Goal: Book appointment/travel/reservation

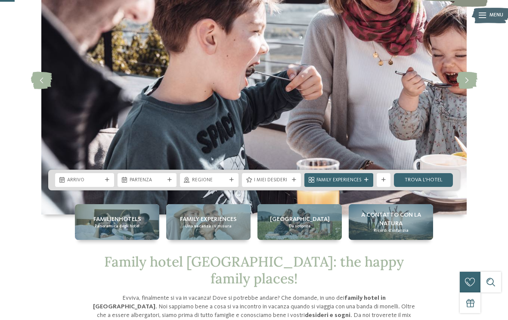
scroll to position [89, 0]
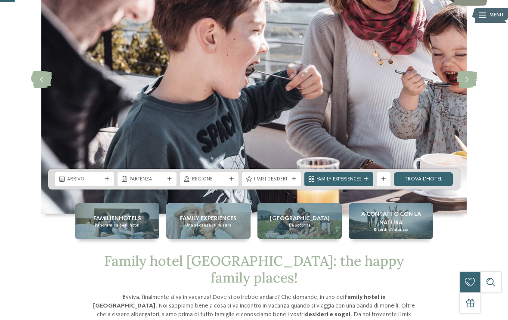
click at [82, 183] on span "Arrivo" at bounding box center [84, 179] width 35 height 7
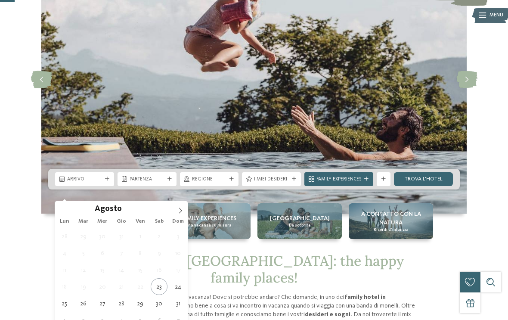
click at [185, 212] on span at bounding box center [180, 208] width 15 height 15
type div "[DATE]"
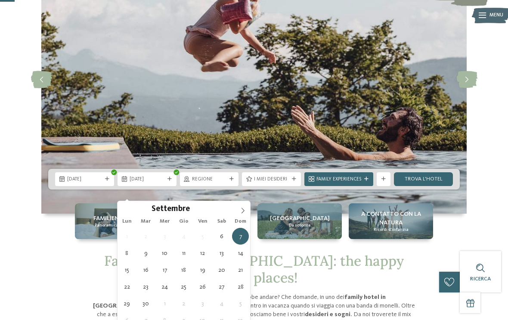
type div "[DATE]"
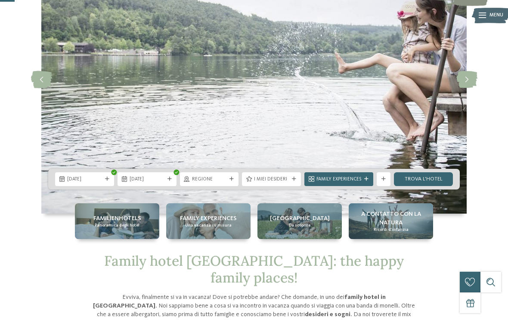
click at [233, 181] on icon at bounding box center [232, 179] width 4 height 4
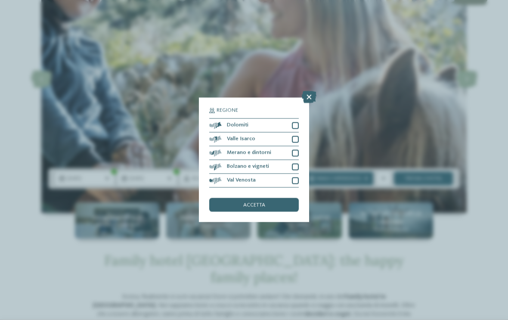
scroll to position [90, 0]
click at [296, 136] on div at bounding box center [295, 139] width 7 height 7
click at [295, 122] on div at bounding box center [295, 125] width 7 height 7
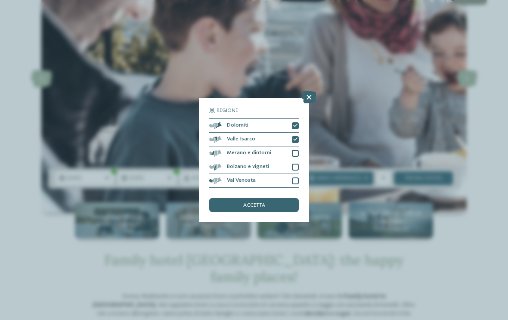
click at [260, 203] on span "accetta" at bounding box center [254, 206] width 22 height 6
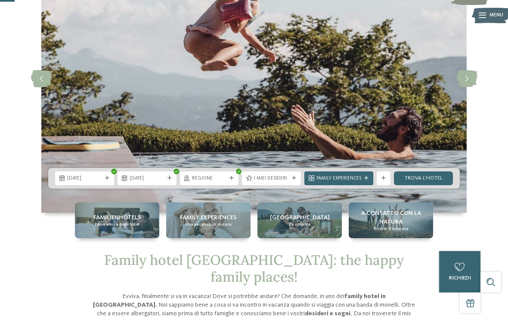
click at [232, 180] on icon at bounding box center [232, 178] width 4 height 4
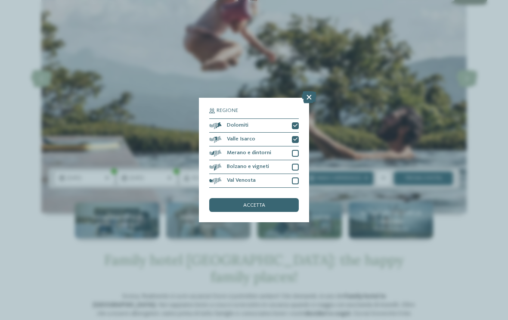
click at [279, 198] on div "accetta" at bounding box center [254, 205] width 90 height 14
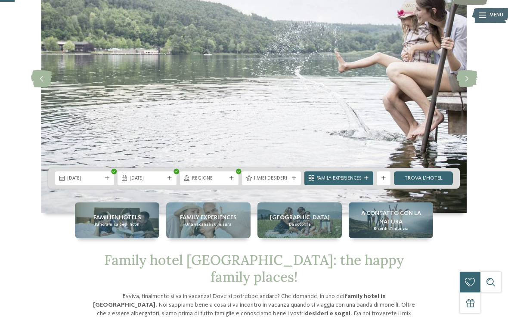
click at [354, 185] on div "Family Experiences" at bounding box center [339, 178] width 69 height 14
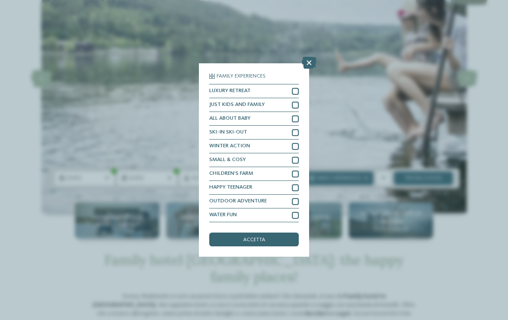
click at [298, 102] on div at bounding box center [295, 105] width 7 height 7
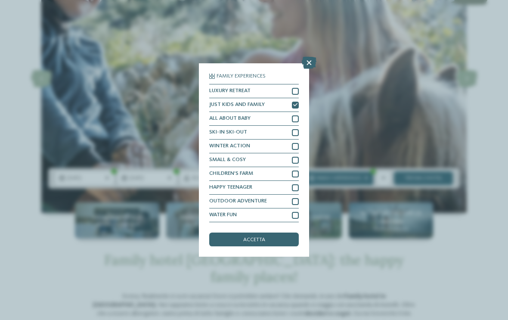
click at [296, 198] on div at bounding box center [295, 201] width 7 height 7
click at [270, 233] on div "accetta" at bounding box center [254, 240] width 90 height 14
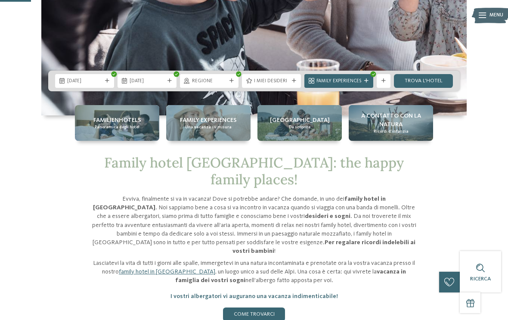
scroll to position [189, 0]
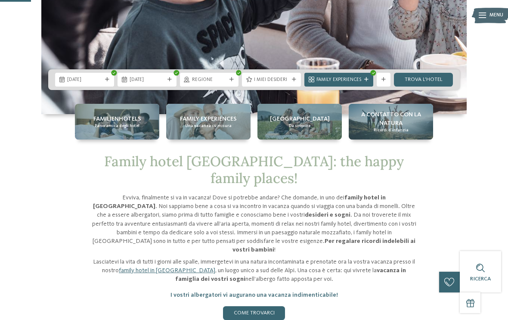
click at [425, 87] on link "trova l’hotel" at bounding box center [423, 80] width 59 height 14
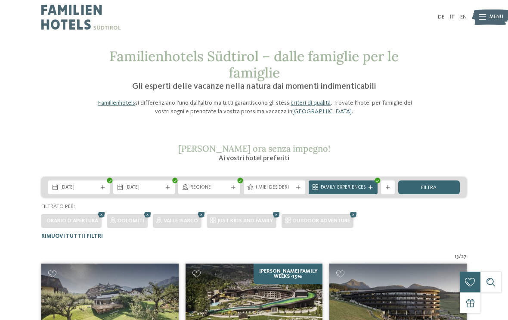
click at [229, 192] on div "Regione" at bounding box center [209, 187] width 62 height 14
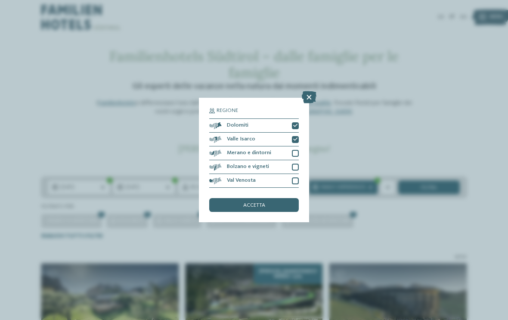
click at [298, 122] on div at bounding box center [295, 125] width 7 height 7
click at [273, 198] on div "accetta" at bounding box center [254, 205] width 90 height 14
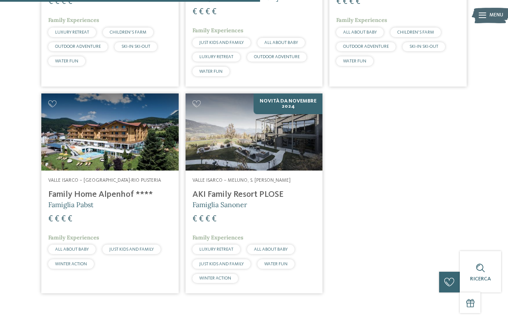
scroll to position [390, 0]
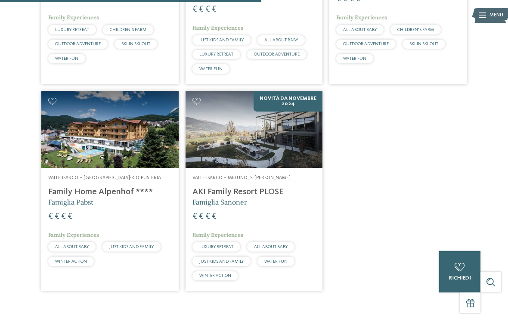
click at [263, 190] on h4 "AKI Family Resort PLOSE" at bounding box center [255, 192] width 124 height 10
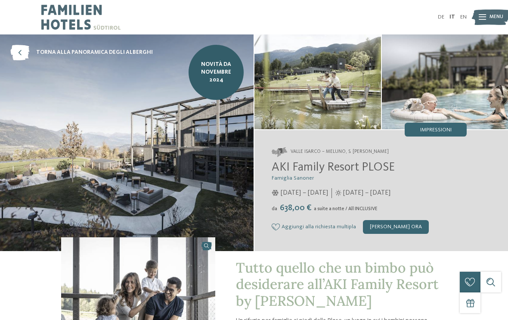
click at [488, 22] on img at bounding box center [491, 17] width 38 height 19
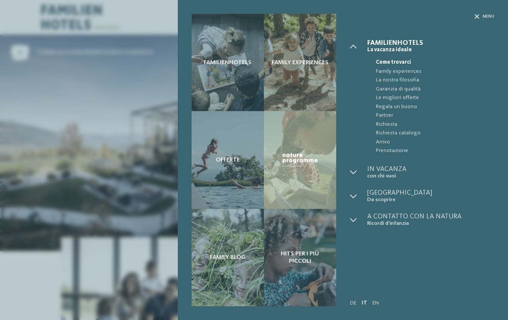
click at [99, 62] on div "Familienhotels Family experiences Offerte" at bounding box center [254, 160] width 508 height 320
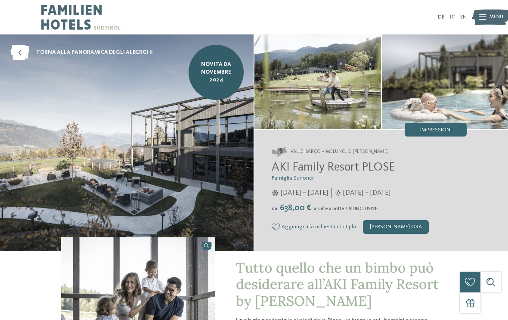
click at [53, 27] on img at bounding box center [80, 17] width 79 height 34
